Goal: Task Accomplishment & Management: Complete application form

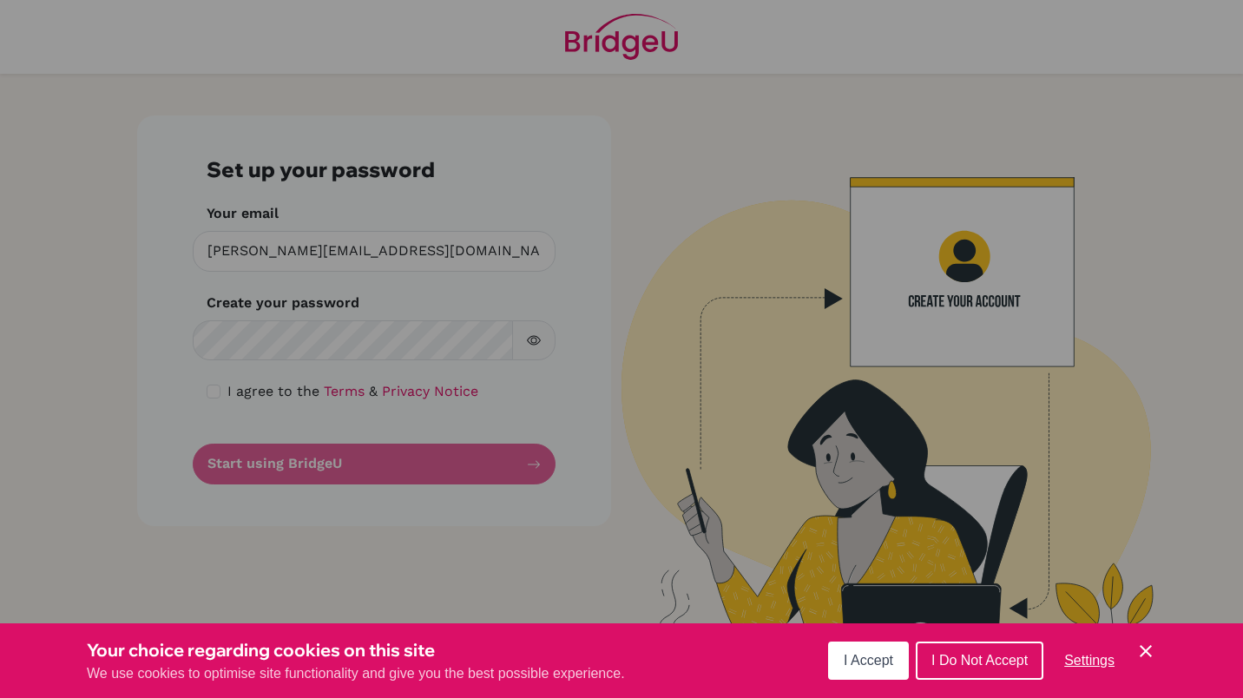
click at [261, 345] on div "Cookie Preferences" at bounding box center [621, 349] width 1243 height 698
click at [385, 355] on div "Cookie Preferences" at bounding box center [621, 349] width 1243 height 698
click at [207, 393] on div "Cookie Preferences" at bounding box center [621, 349] width 1243 height 698
click at [261, 343] on div "Cookie Preferences" at bounding box center [621, 349] width 1243 height 698
click at [388, 352] on div "Cookie Preferences" at bounding box center [621, 349] width 1243 height 698
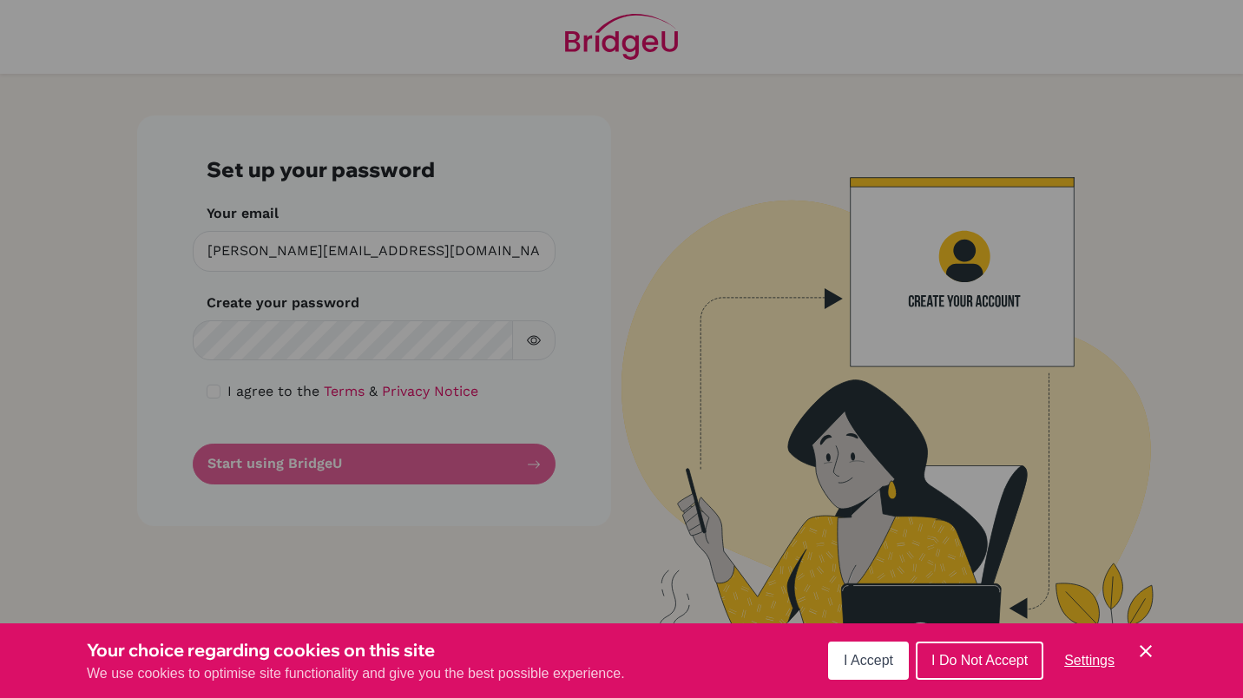
click at [334, 464] on div "Cookie Preferences" at bounding box center [621, 349] width 1243 height 698
click at [859, 658] on span "I Accept" at bounding box center [868, 660] width 49 height 15
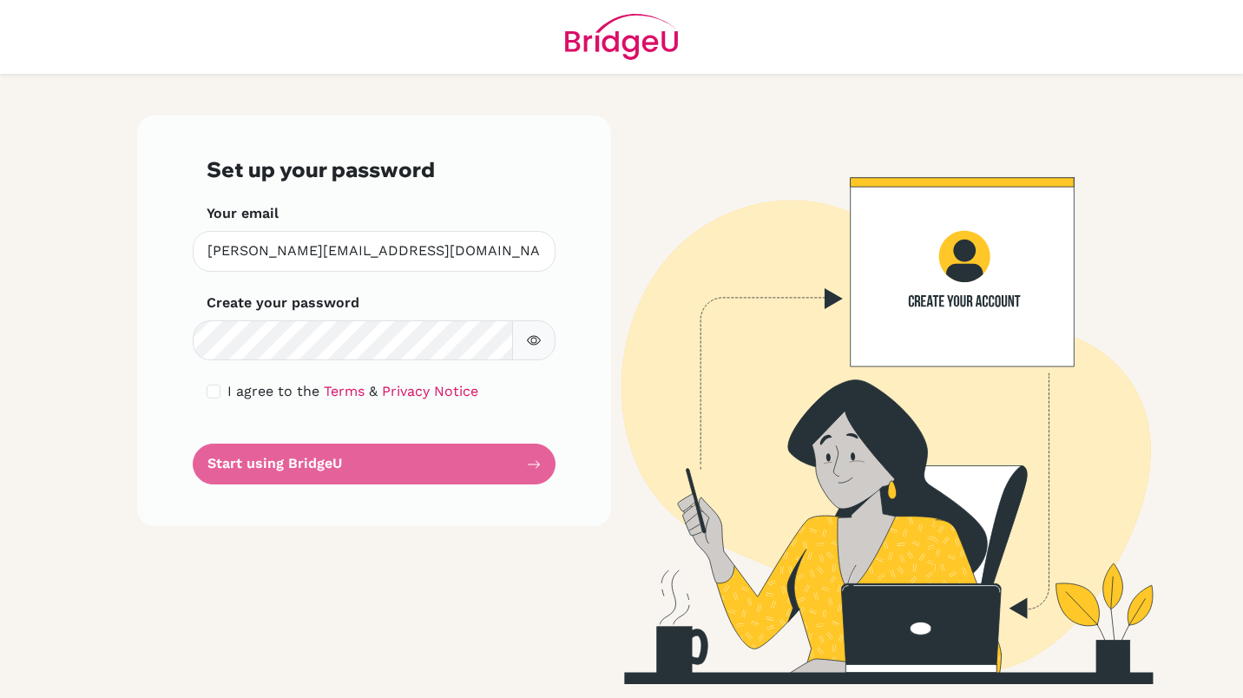
click at [530, 341] on icon "button" at bounding box center [534, 340] width 14 height 14
click at [214, 391] on input "checkbox" at bounding box center [214, 392] width 14 height 14
checkbox input "true"
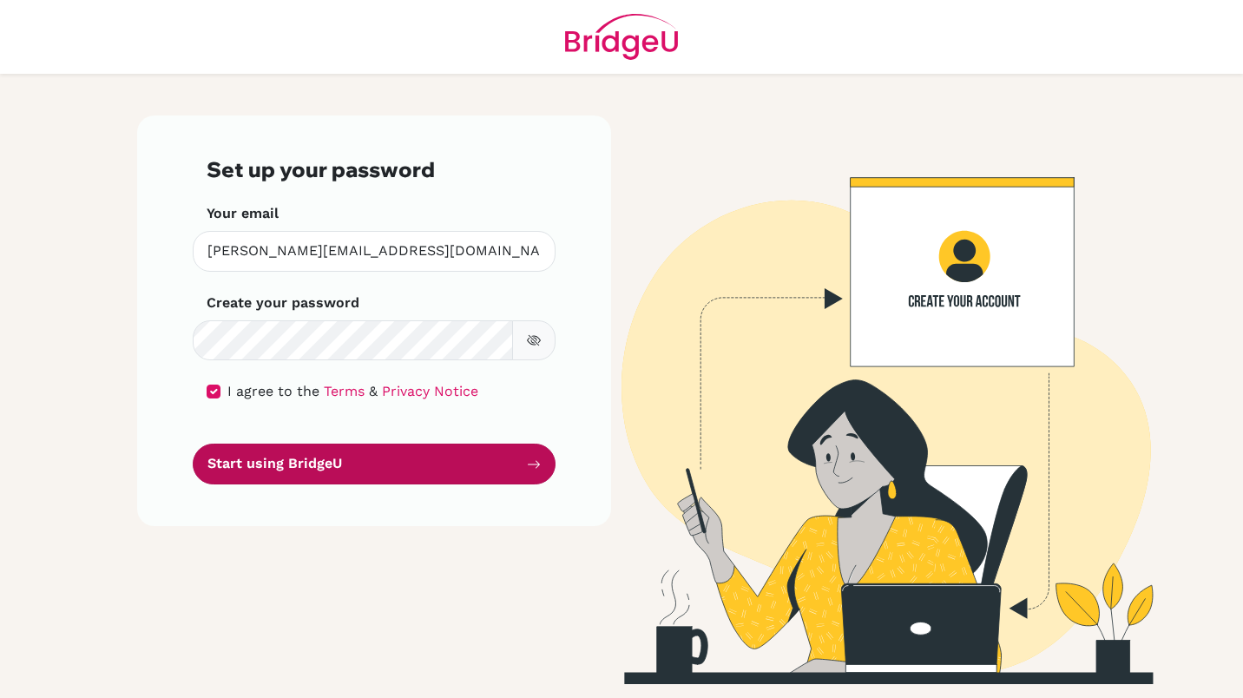
click at [277, 471] on button "Start using BridgeU" at bounding box center [374, 464] width 363 height 41
